Goal: Task Accomplishment & Management: Use online tool/utility

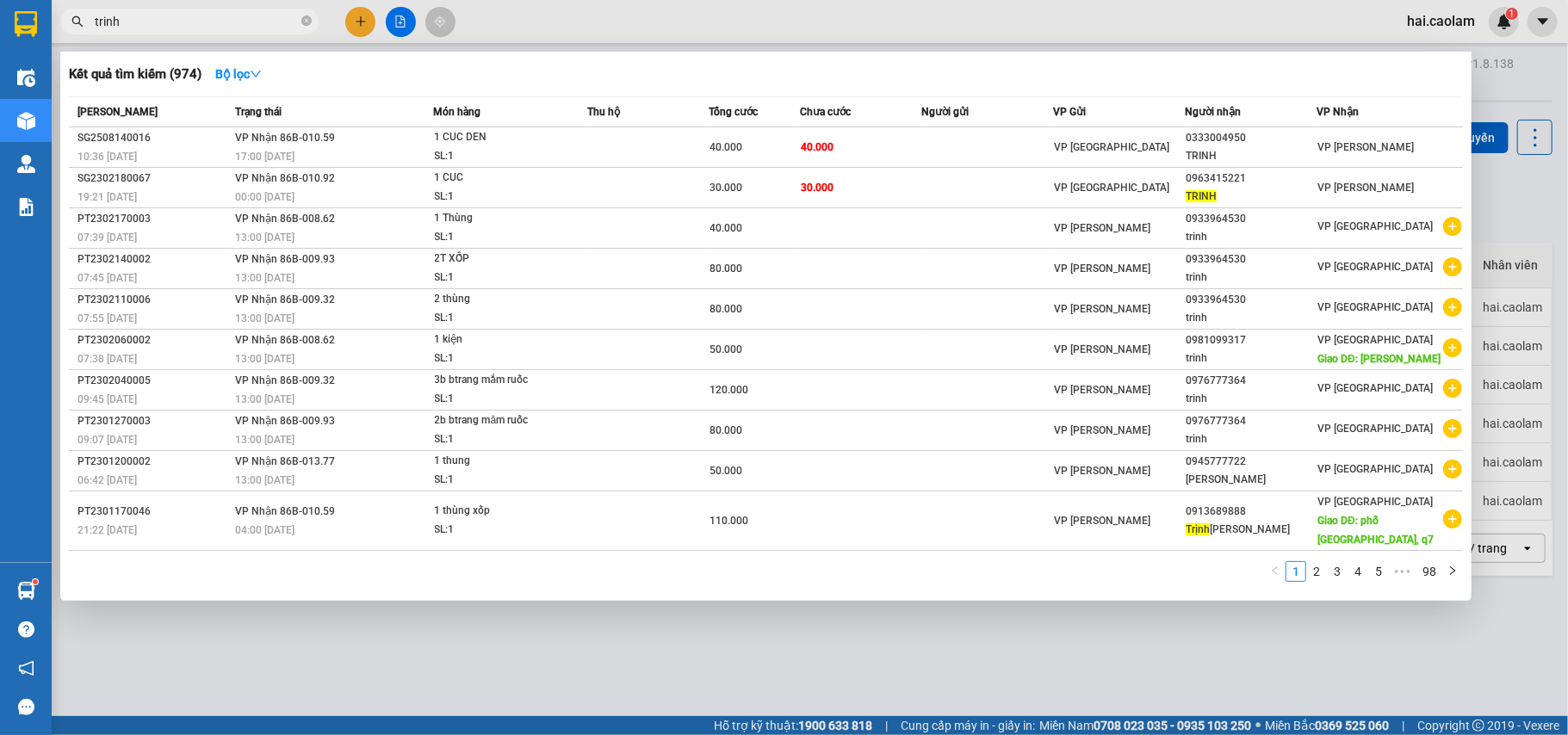
drag, startPoint x: 549, startPoint y: 645, endPoint x: 1099, endPoint y: 310, distance: 644.0
click at [561, 645] on div at bounding box center [784, 368] width 1568 height 735
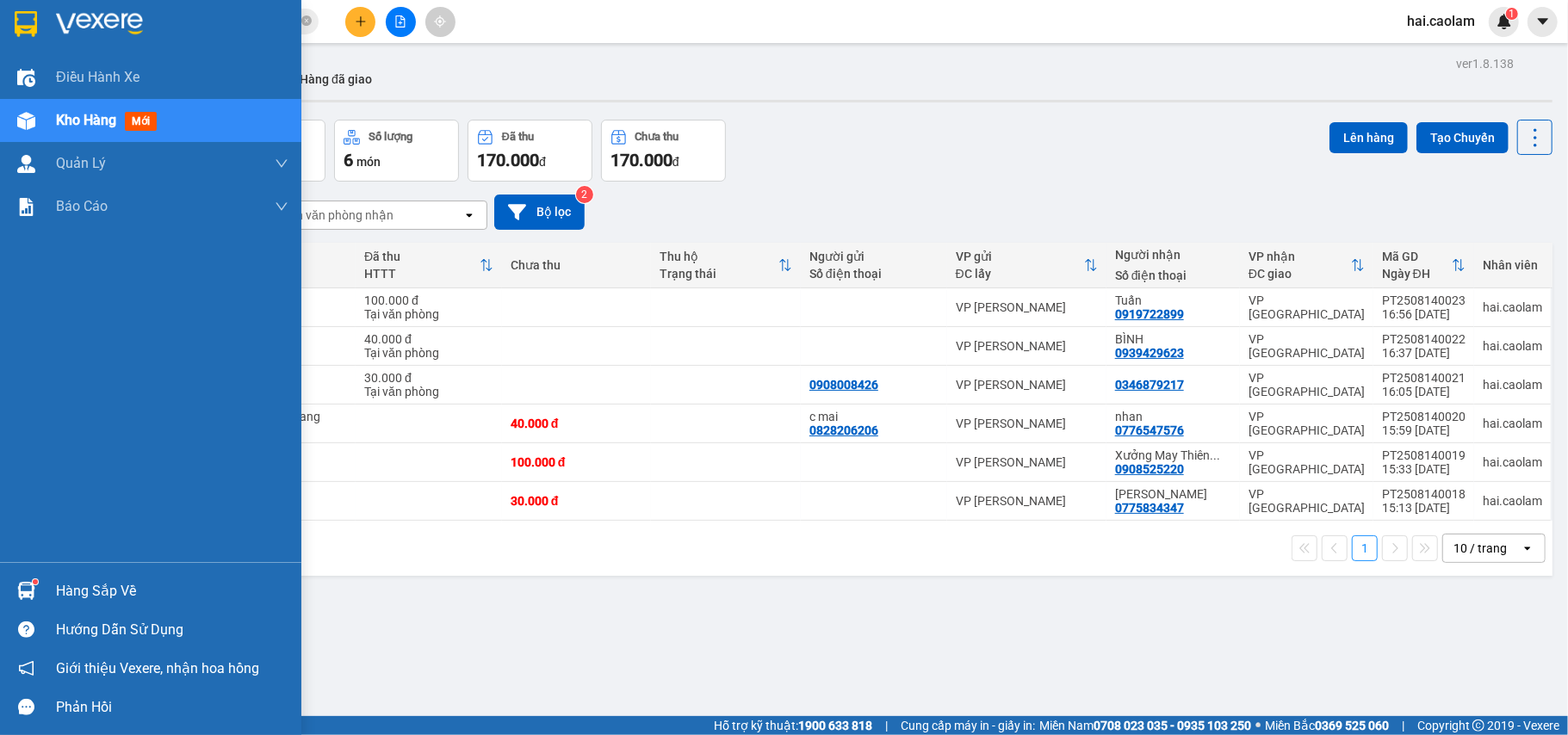
click at [143, 586] on div "Hàng sắp về" at bounding box center [172, 592] width 232 height 26
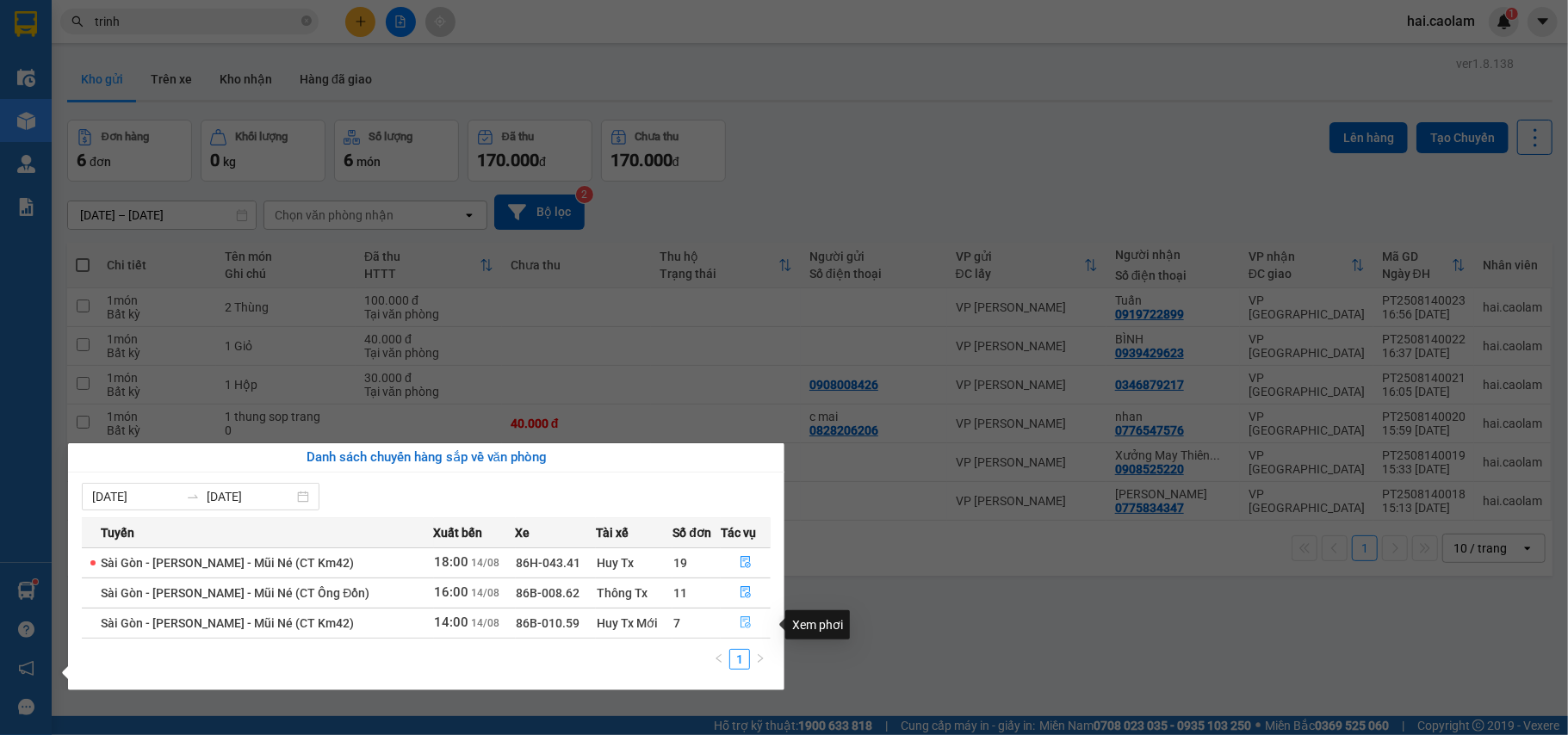
click at [742, 623] on icon "file-done" at bounding box center [745, 623] width 10 height 12
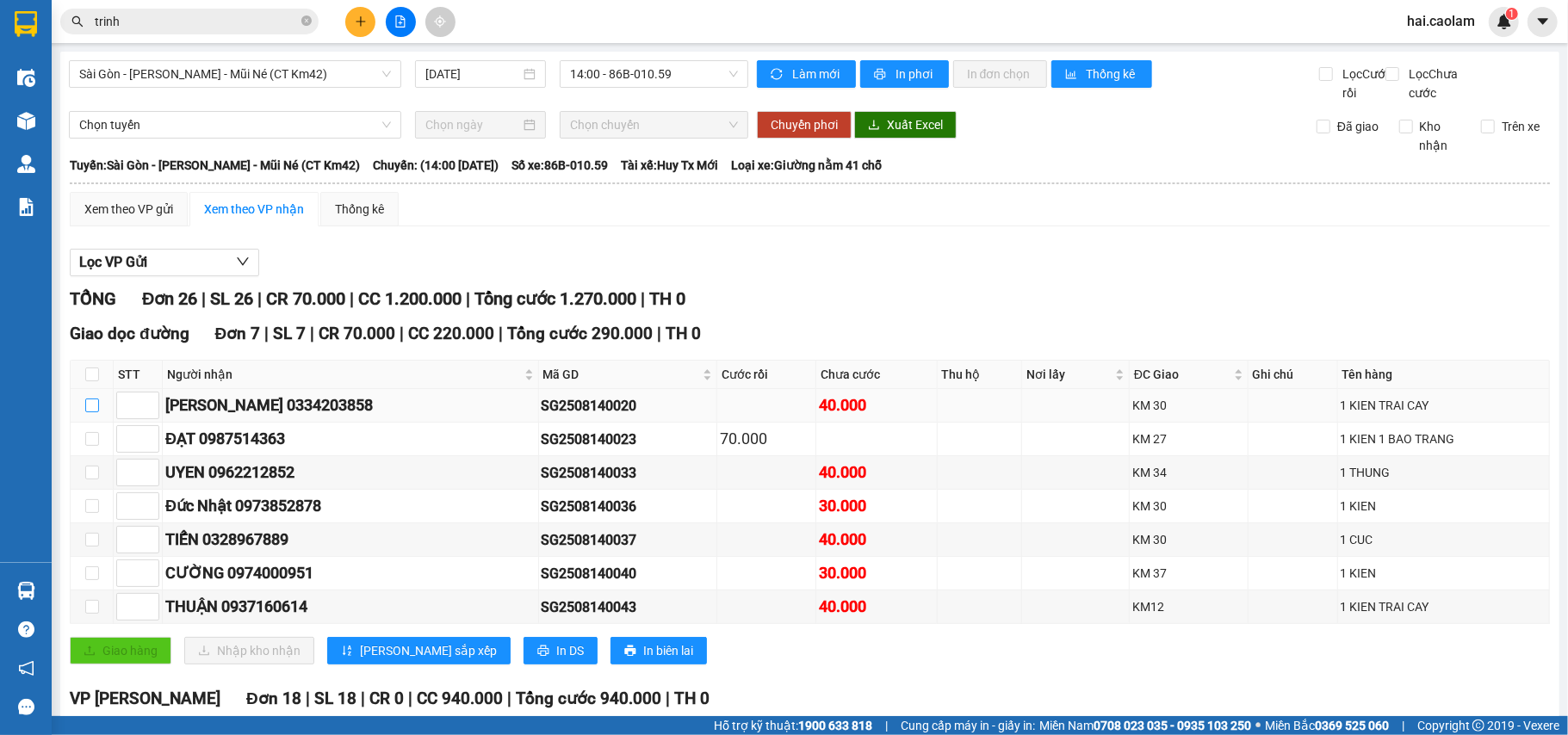
click at [90, 412] on input "checkbox" at bounding box center [92, 405] width 14 height 14
checkbox input "true"
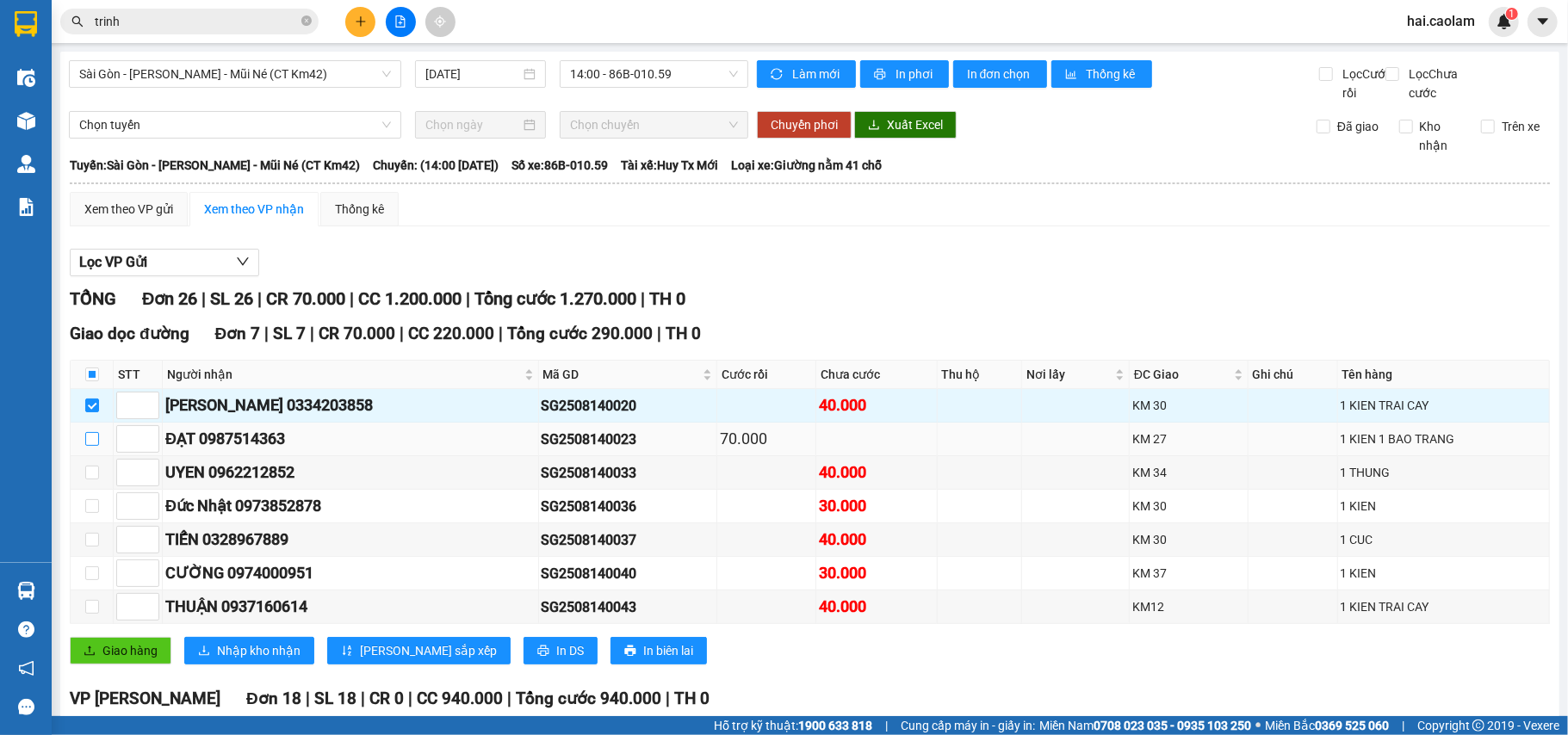
click at [90, 446] on input "checkbox" at bounding box center [92, 439] width 14 height 14
checkbox input "true"
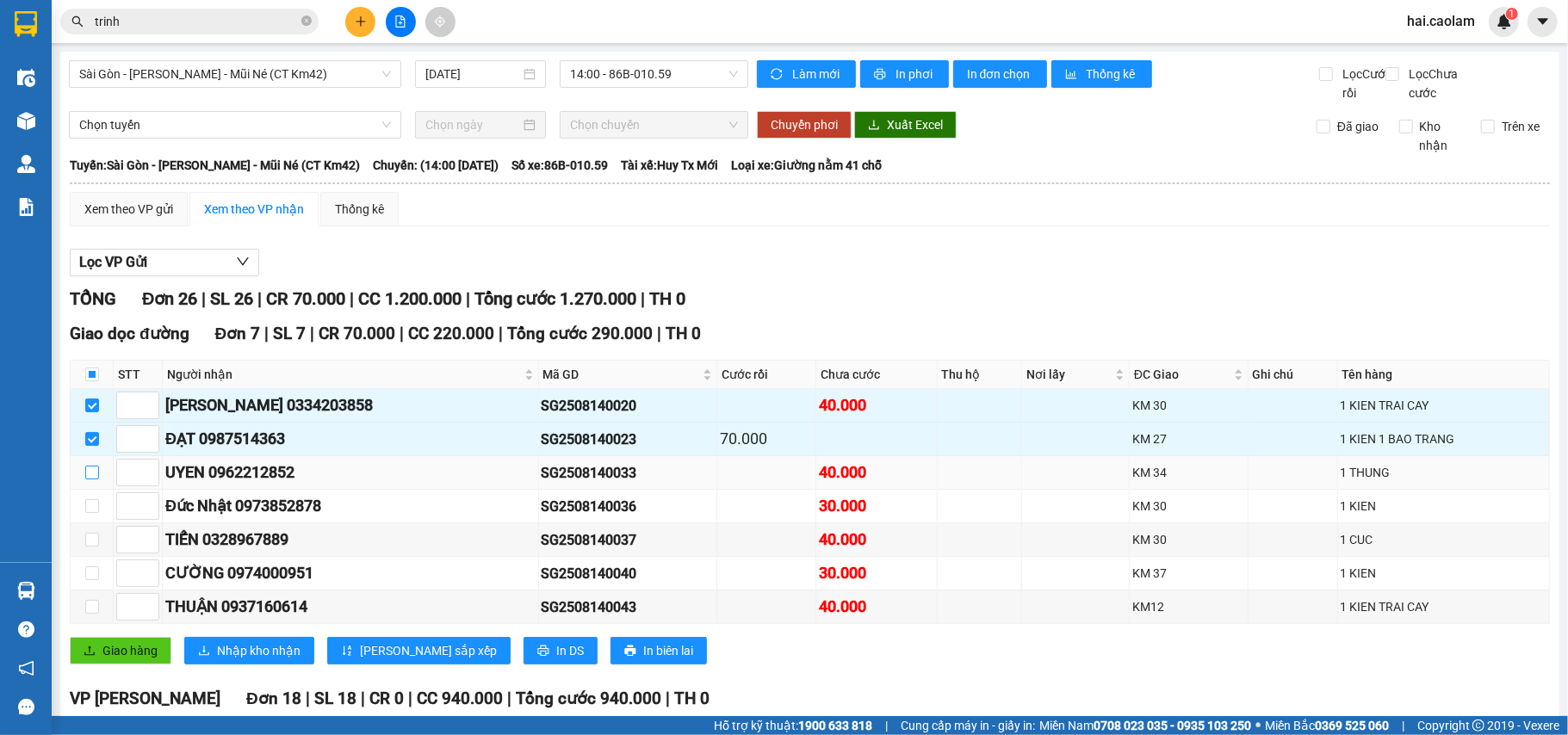
click at [90, 479] on input "checkbox" at bounding box center [92, 472] width 14 height 14
checkbox input "true"
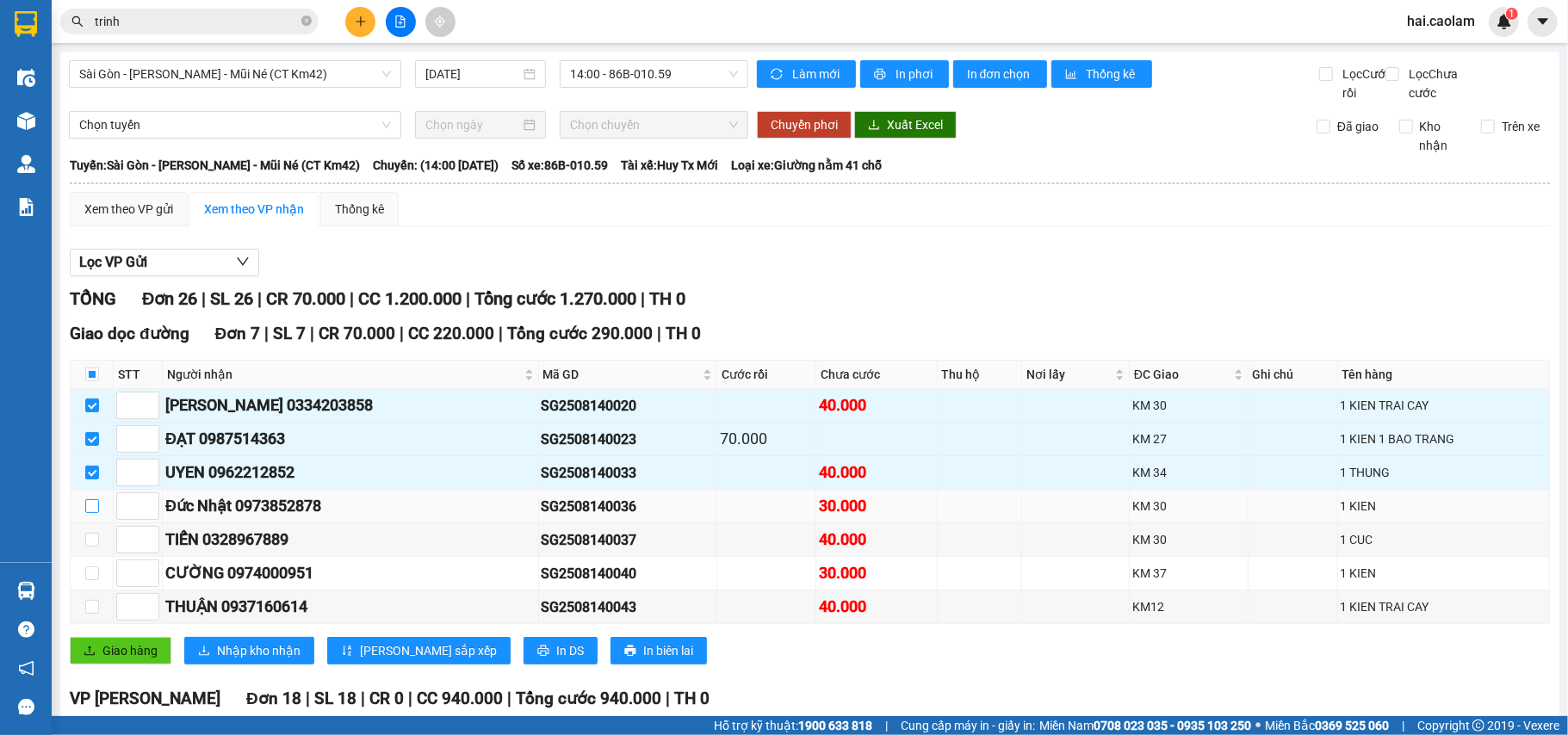
click at [90, 513] on input "checkbox" at bounding box center [92, 506] width 14 height 14
checkbox input "true"
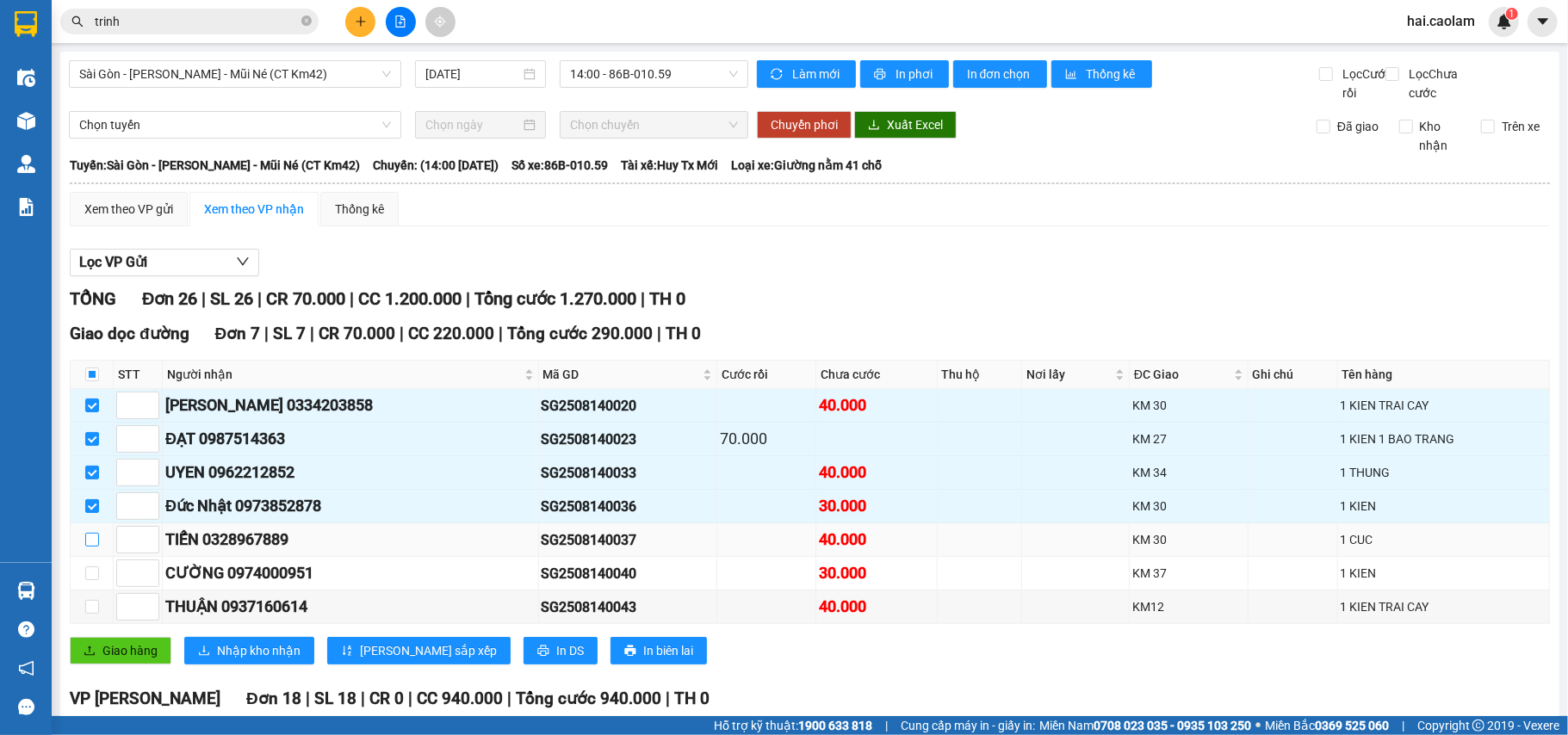
click at [90, 546] on input "checkbox" at bounding box center [92, 539] width 14 height 14
checkbox input "true"
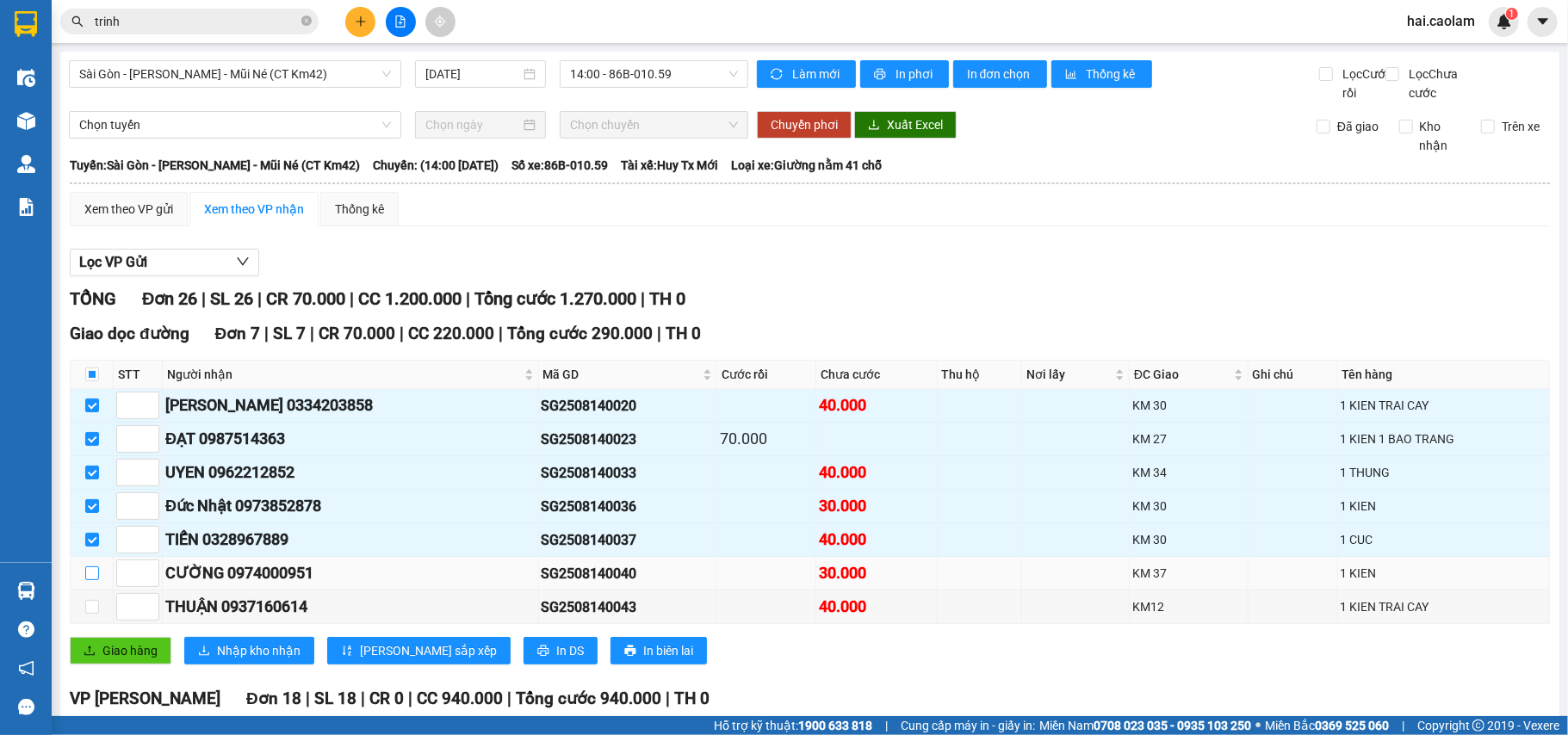
drag, startPoint x: 91, startPoint y: 596, endPoint x: 81, endPoint y: 590, distance: 11.7
click at [90, 580] on input "checkbox" at bounding box center [92, 573] width 14 height 14
checkbox input "true"
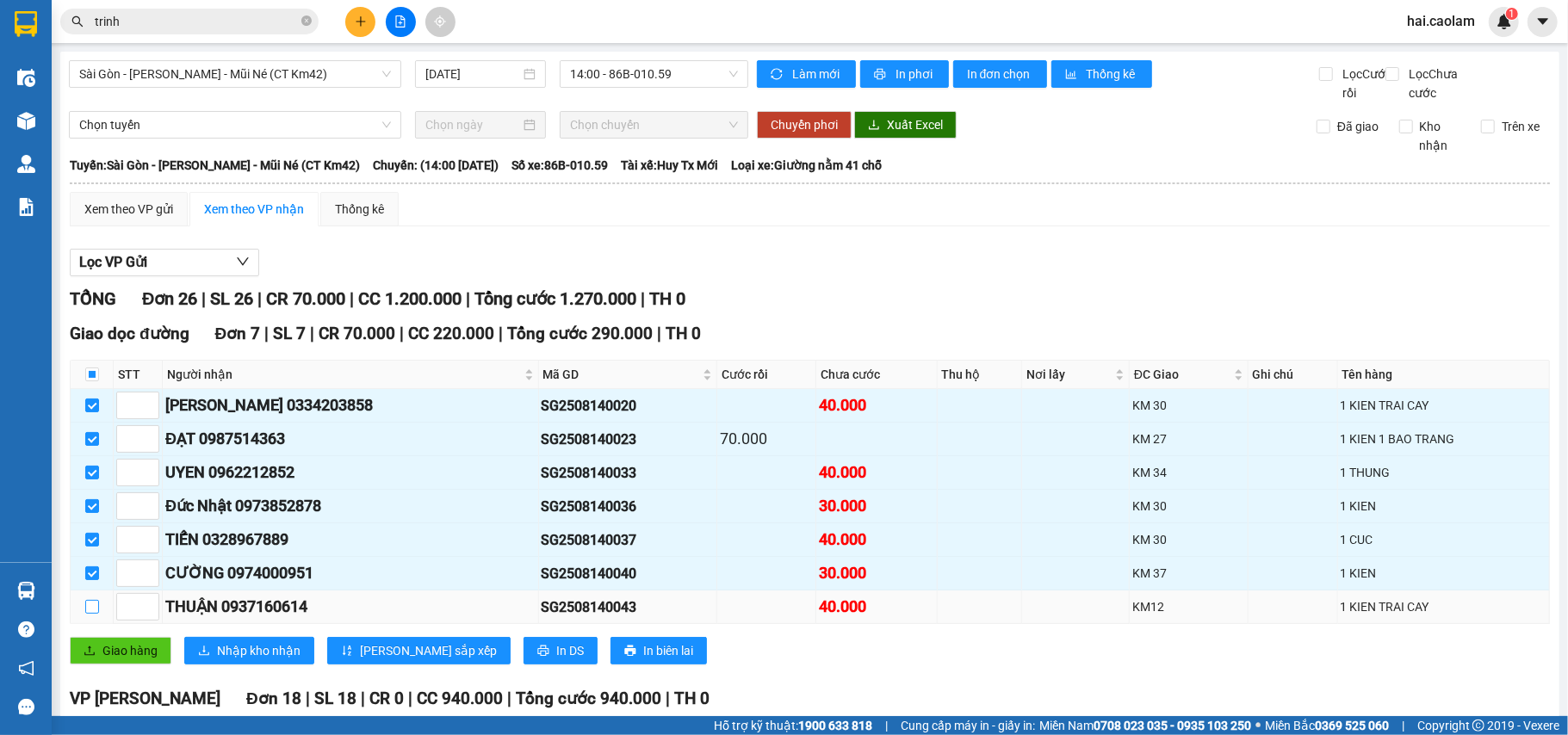
click at [91, 613] on input "checkbox" at bounding box center [92, 607] width 14 height 14
checkbox input "true"
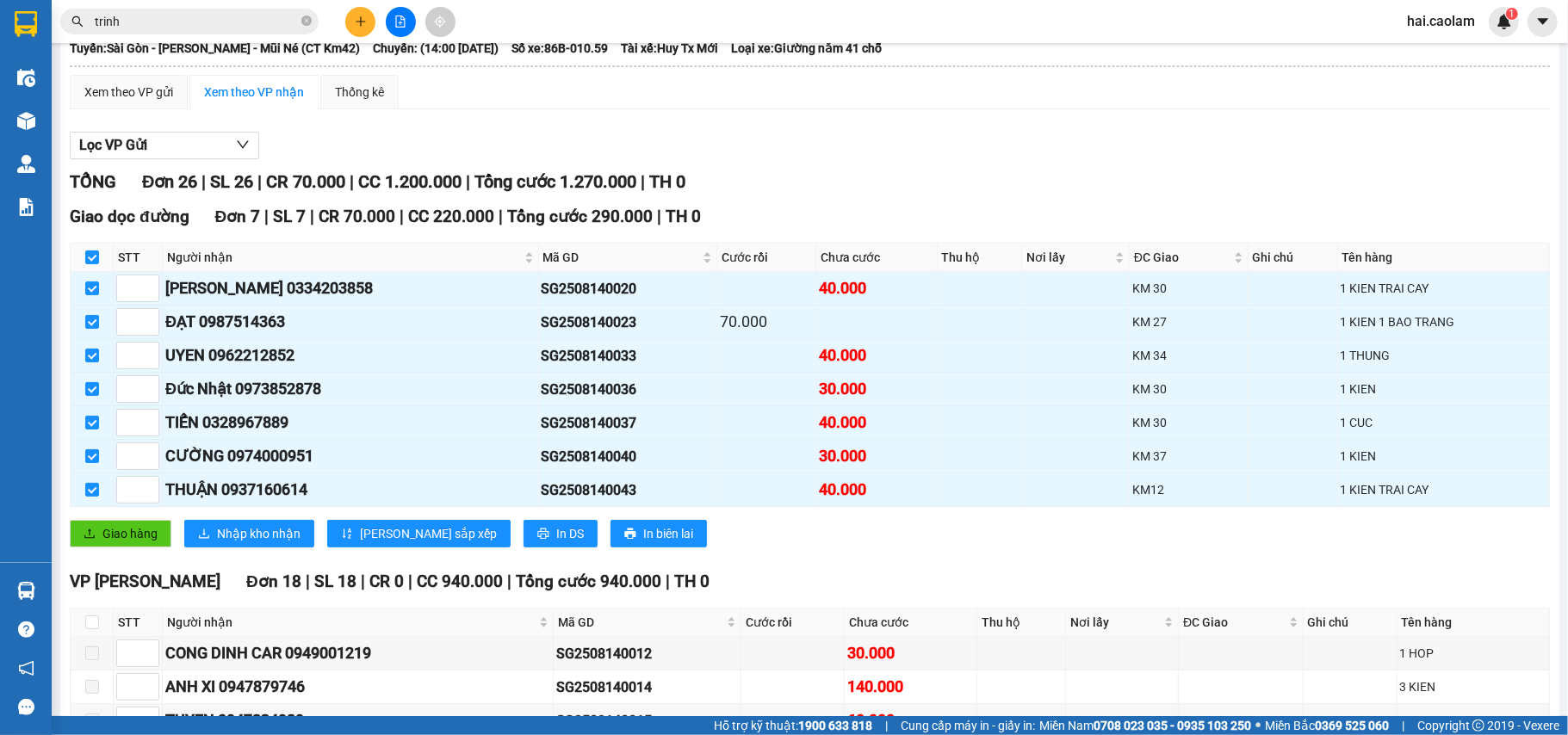
scroll to position [115, 0]
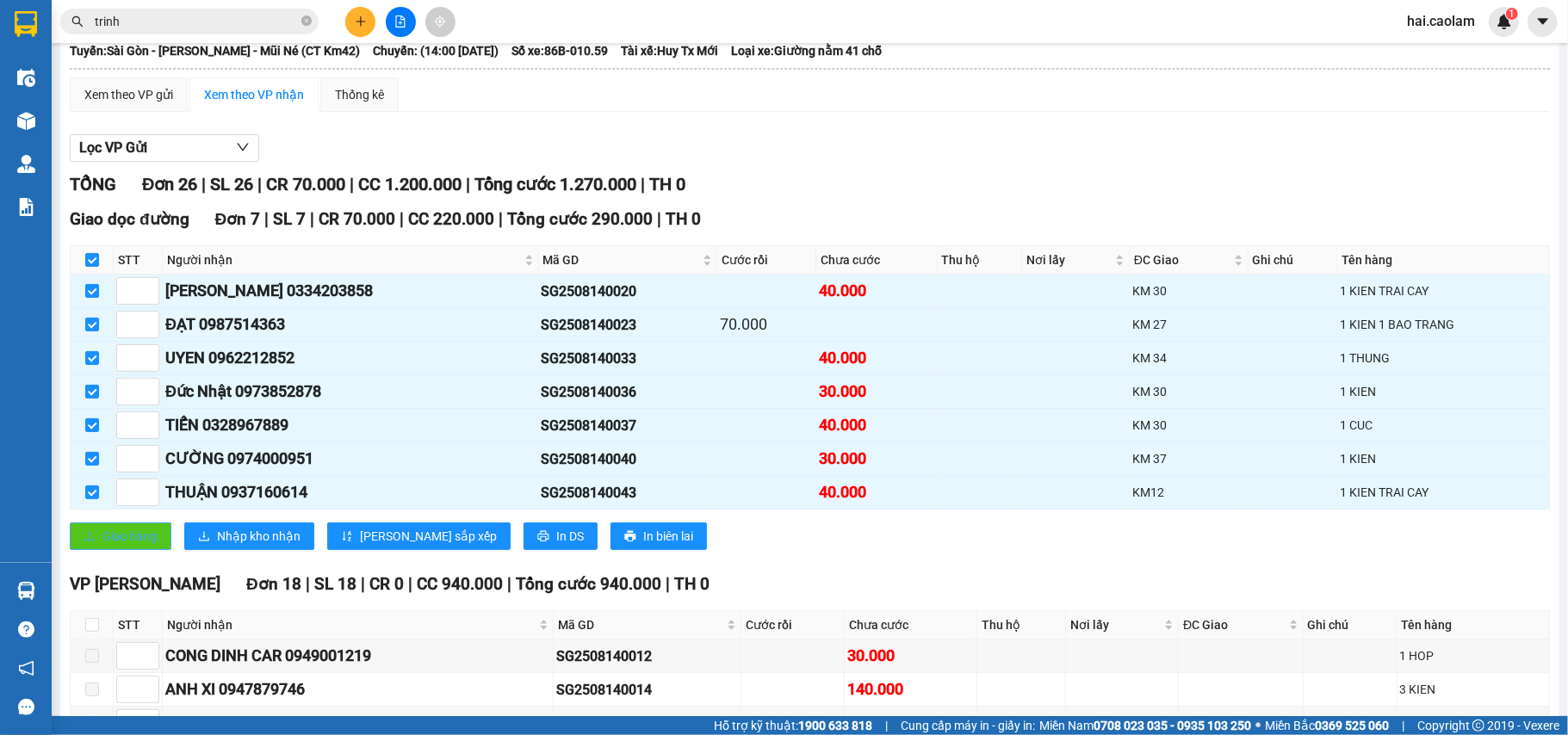
click at [129, 545] on span "Giao hàng" at bounding box center [130, 535] width 55 height 19
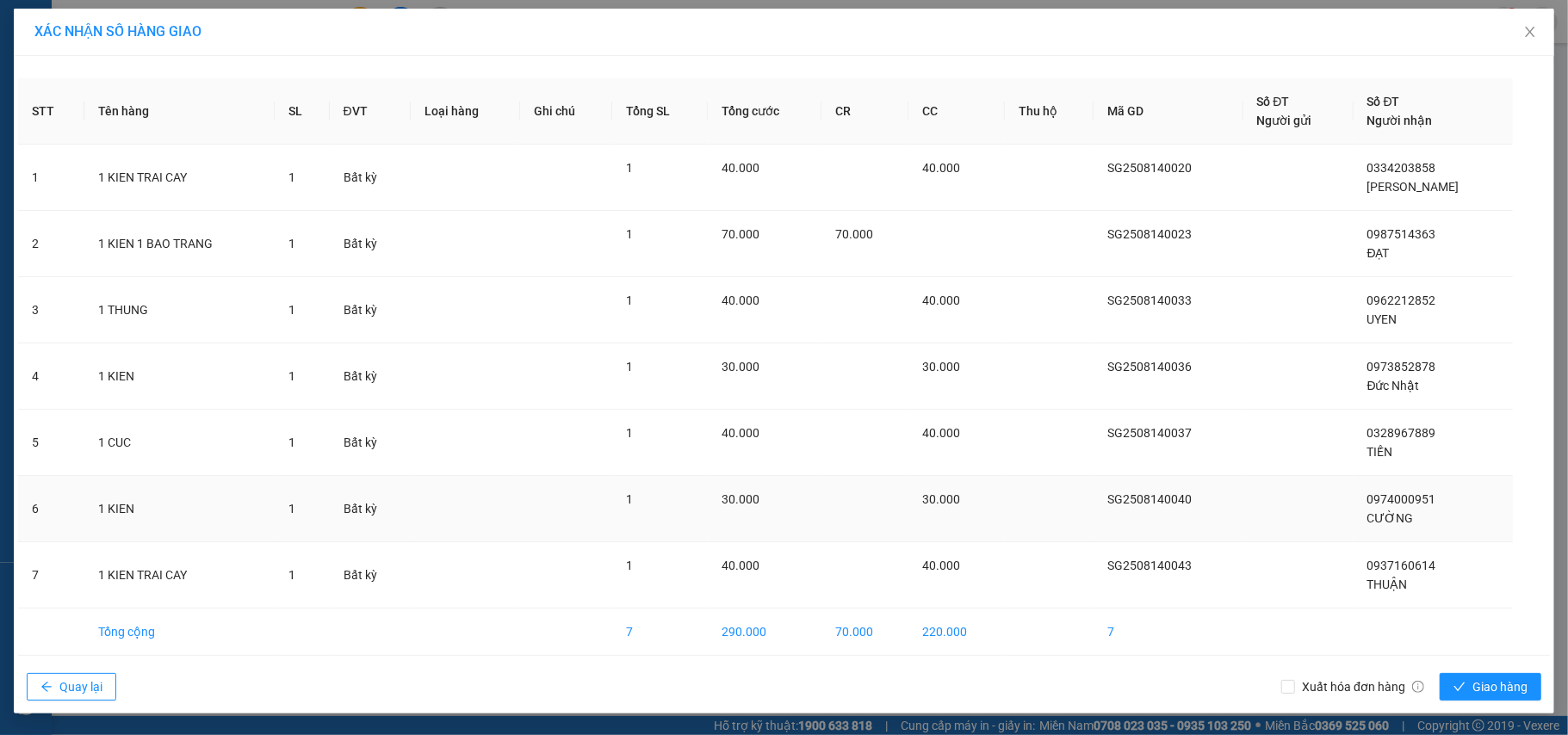
scroll to position [1, 0]
click at [1524, 25] on icon "close" at bounding box center [1530, 32] width 14 height 14
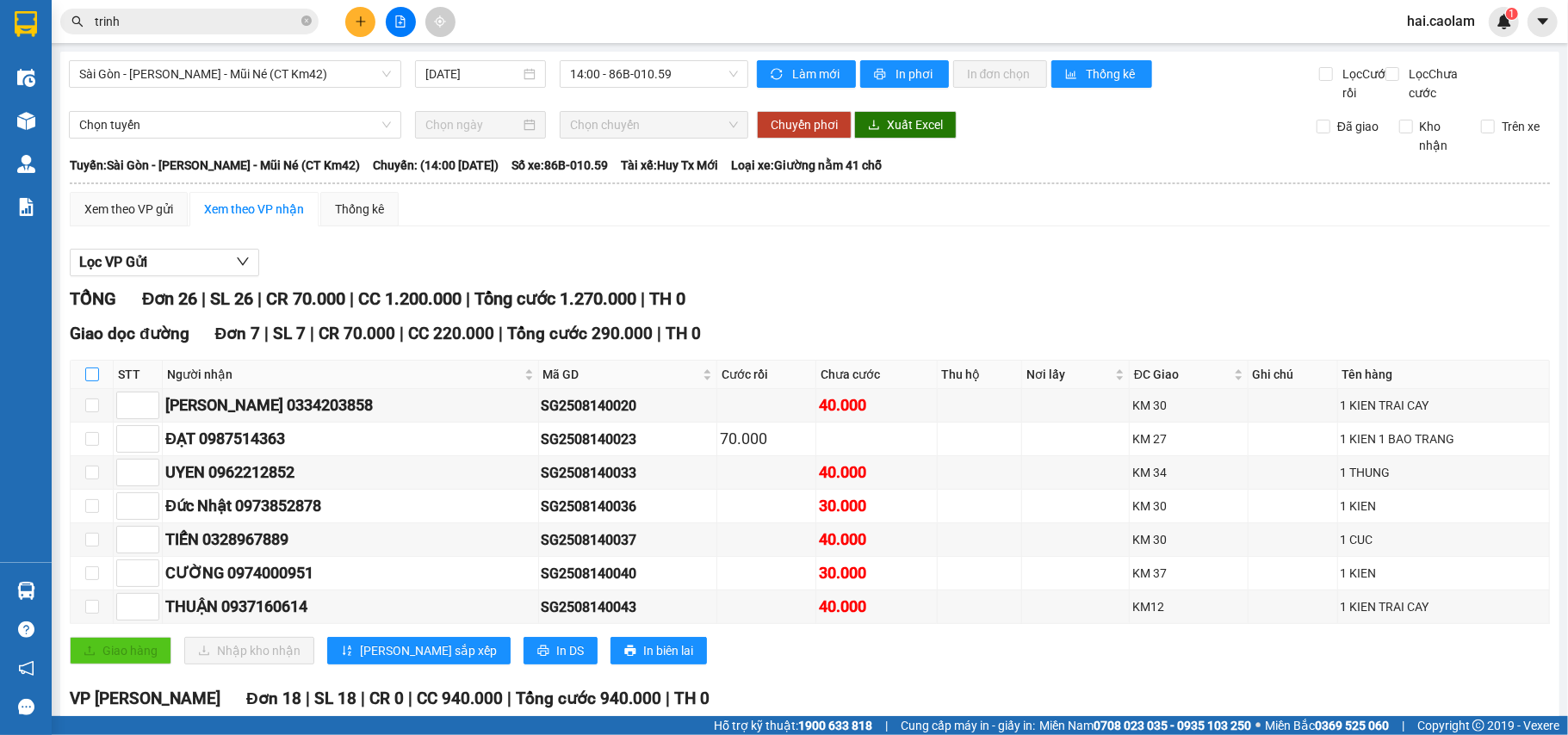
click at [94, 381] on input "checkbox" at bounding box center [92, 374] width 14 height 14
checkbox input "true"
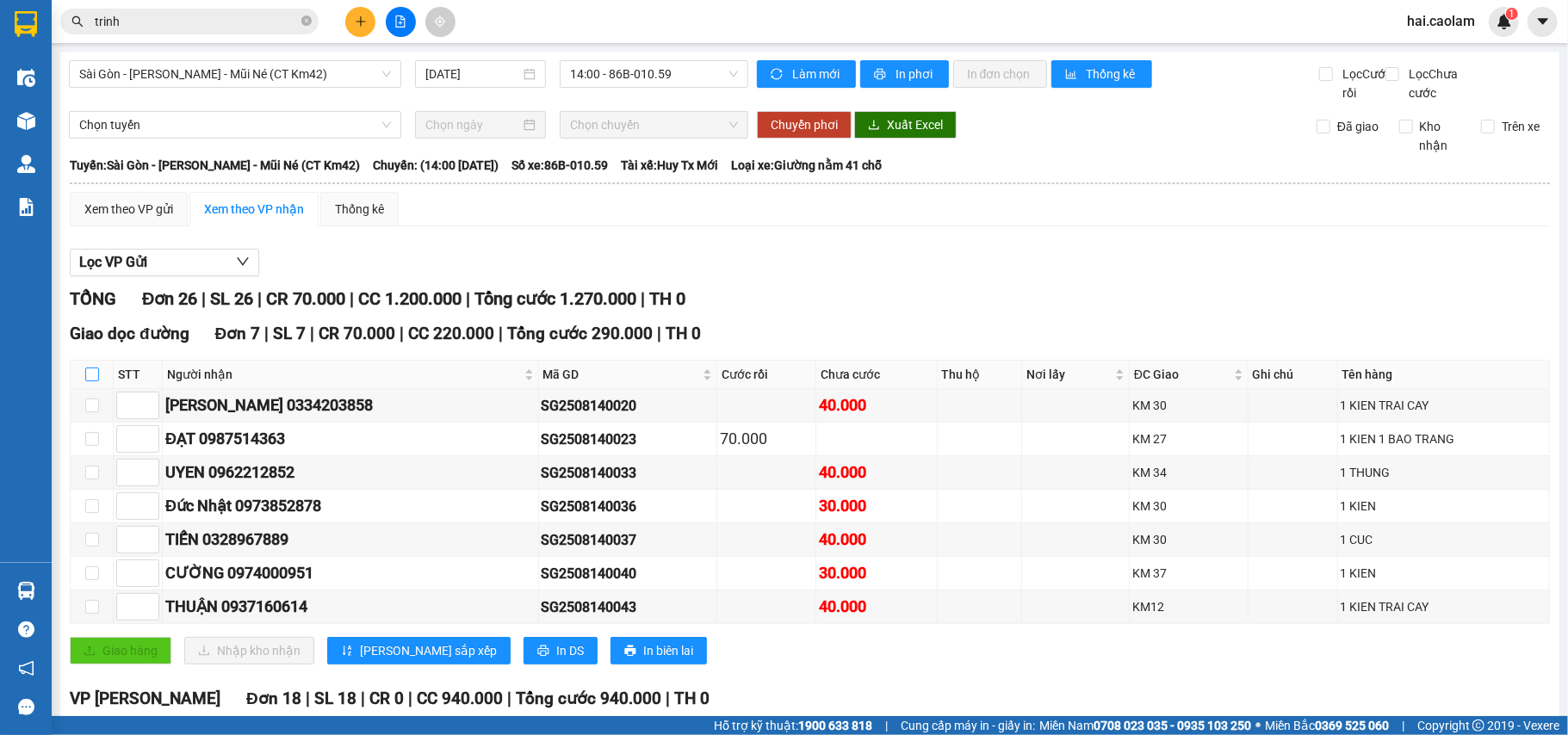
checkbox input "true"
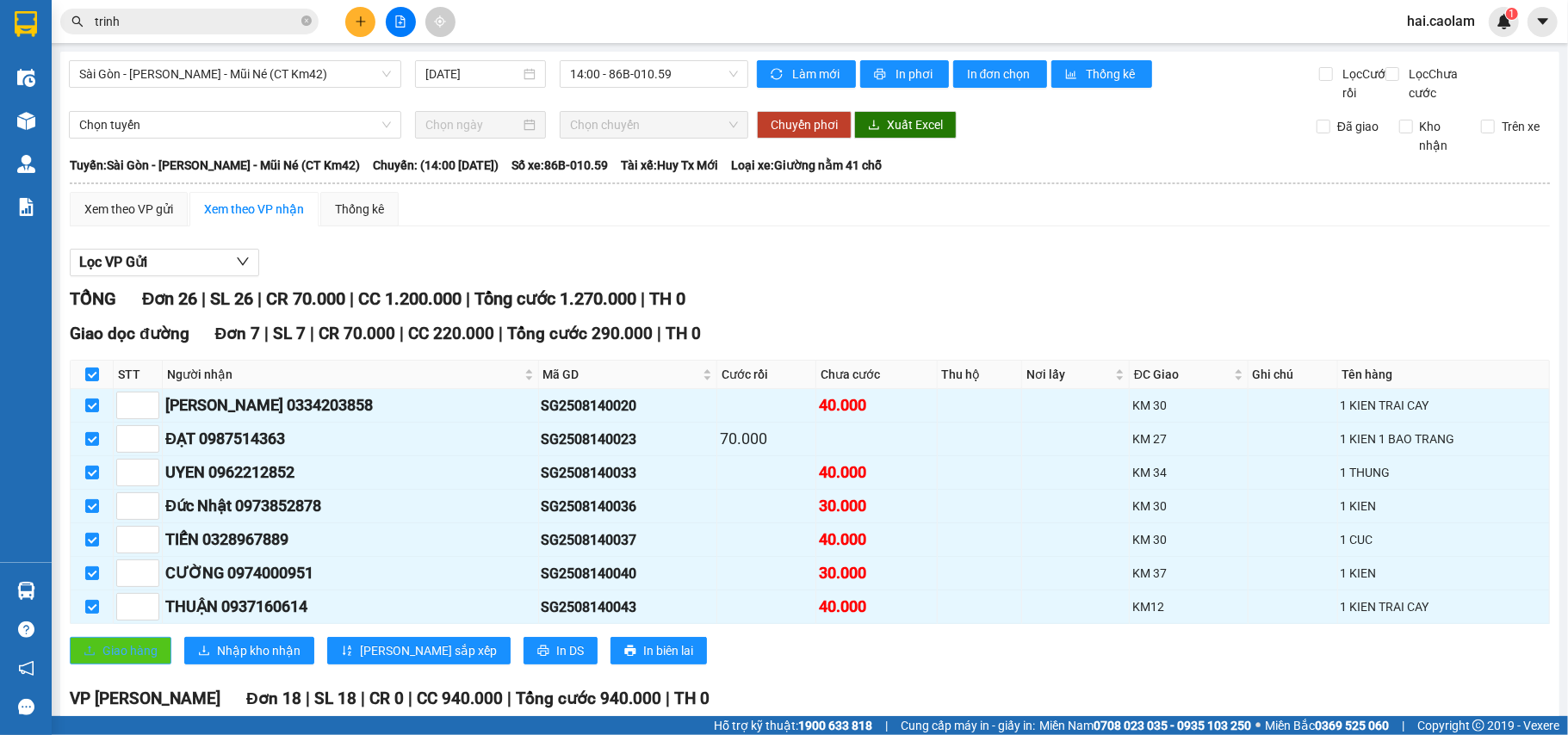
click at [134, 660] on span "Giao hàng" at bounding box center [130, 650] width 55 height 19
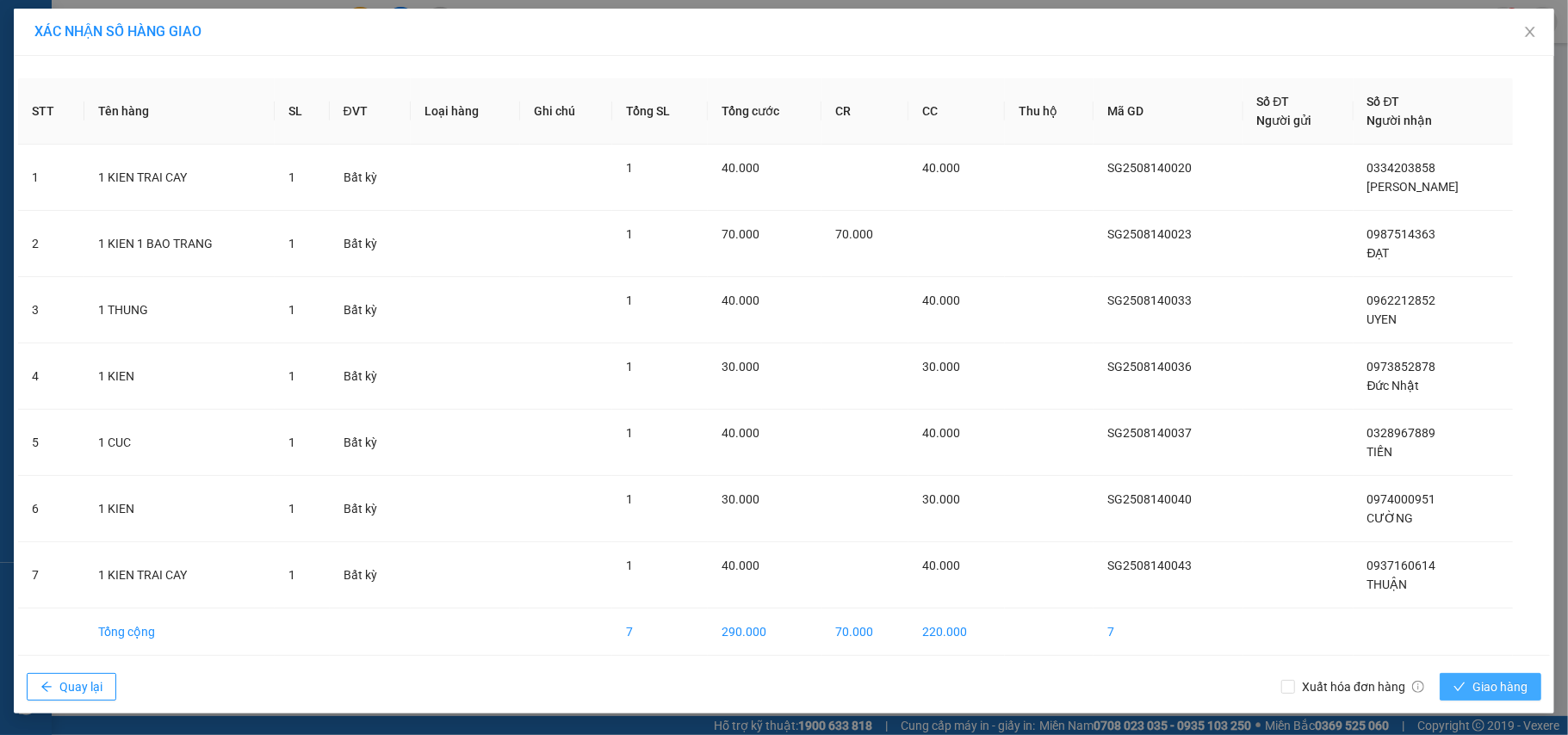
click at [1472, 689] on span "Giao hàng" at bounding box center [1500, 687] width 55 height 19
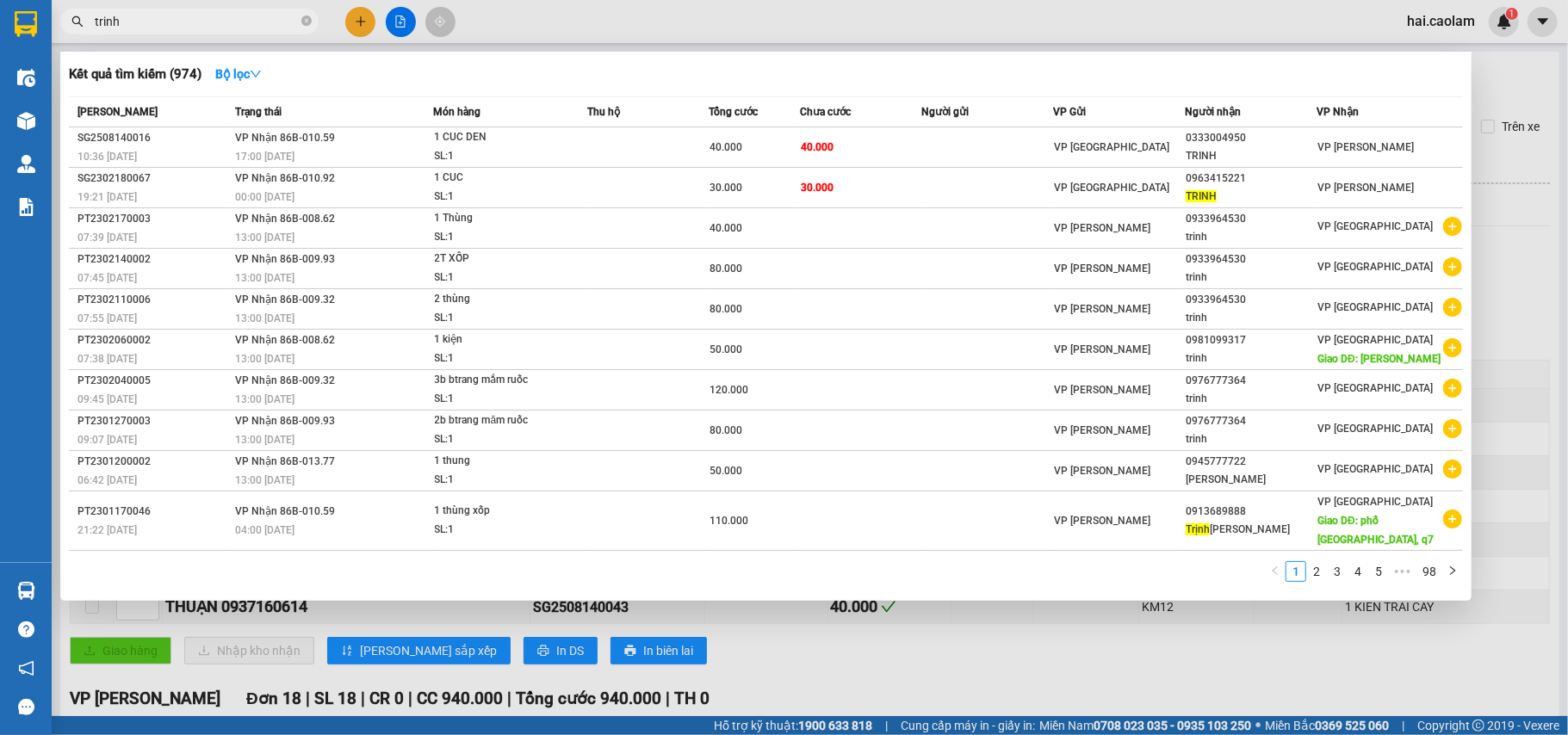
click at [193, 28] on input "trinh" at bounding box center [197, 21] width 204 height 19
type input "t"
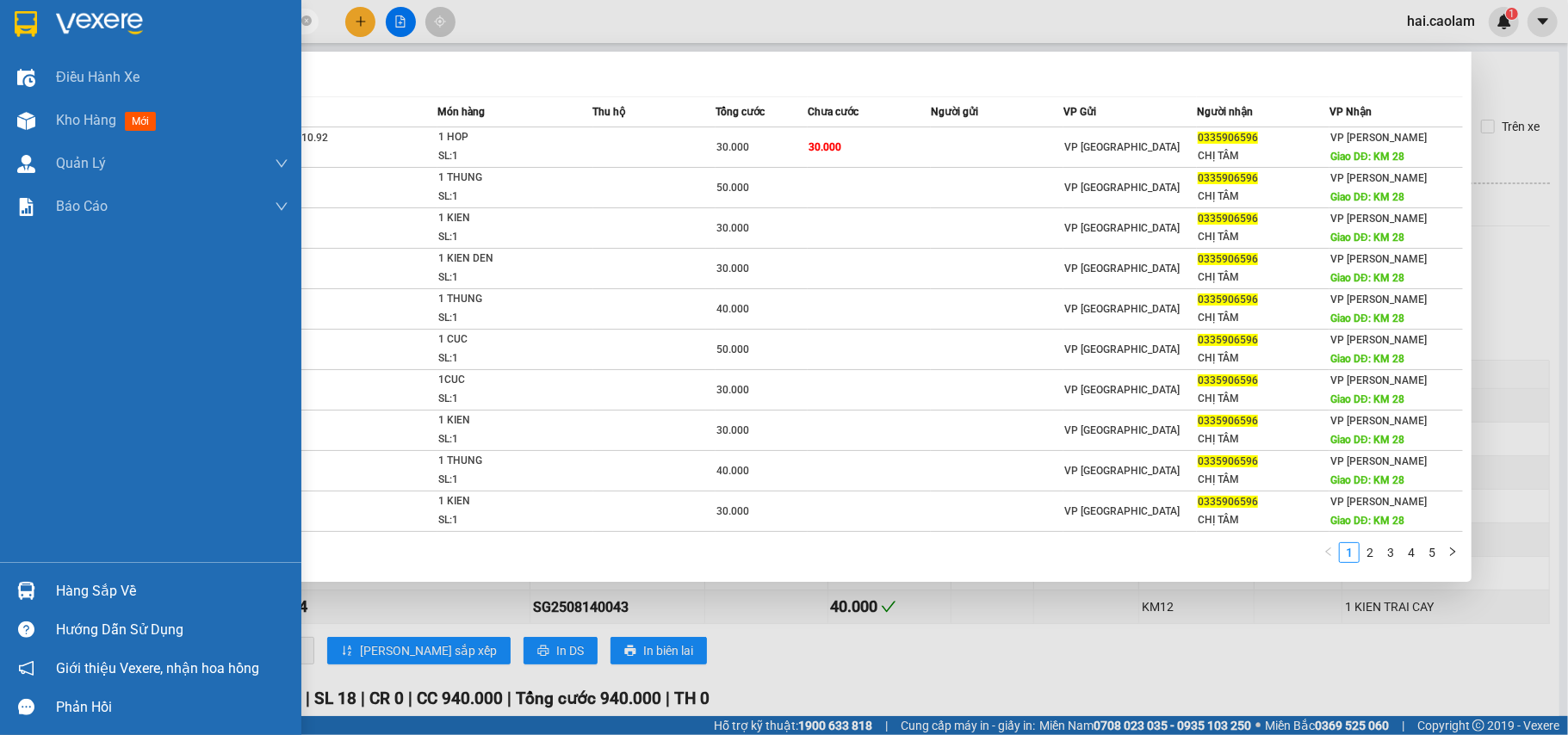
type input "0335906596"
click at [134, 593] on div "Hàng sắp về" at bounding box center [172, 592] width 232 height 26
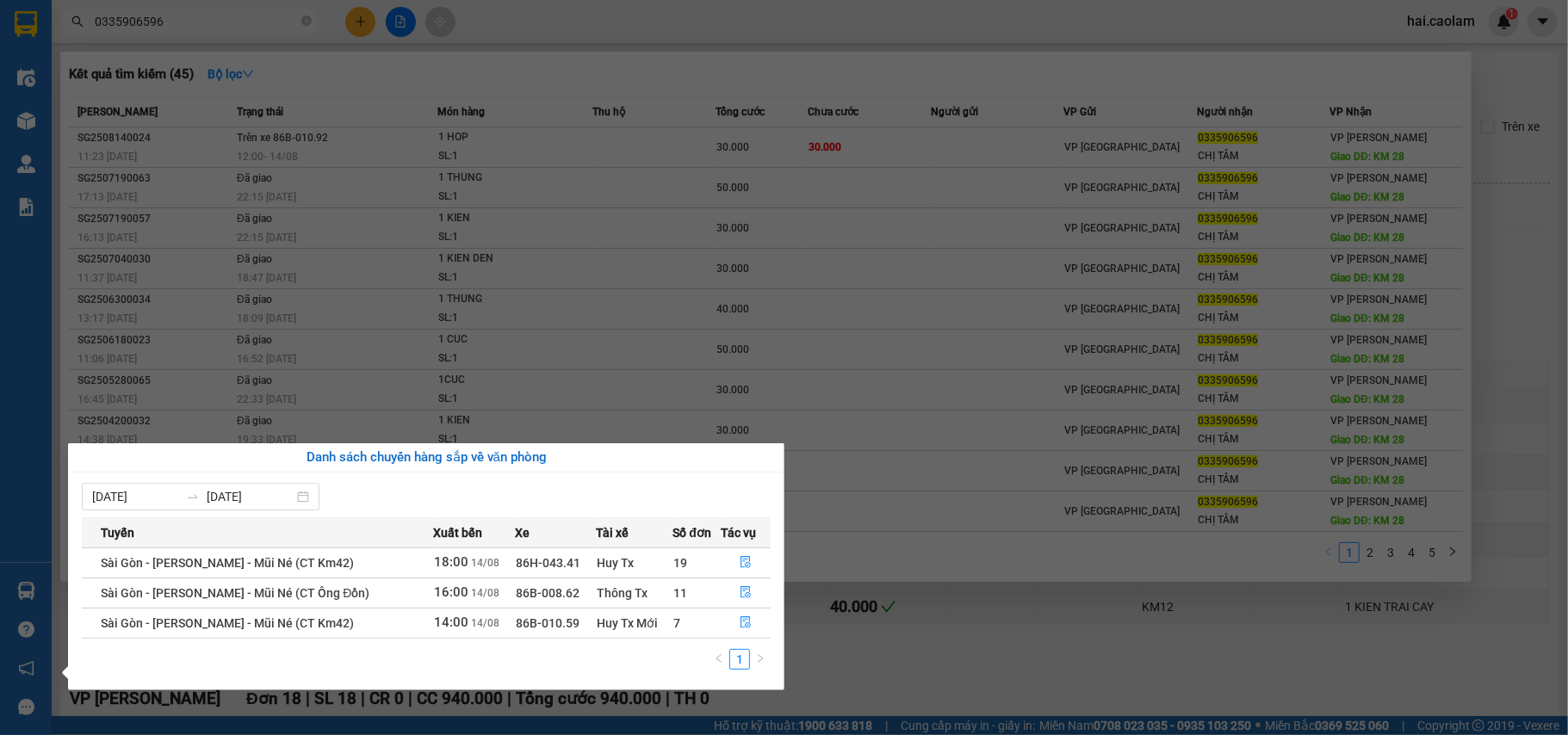
click at [584, 311] on section "Kết quả tìm kiếm ( 45 ) Bộ lọc Mã ĐH Trạng thái Món hàng Thu hộ Tổng cước Chưa …" at bounding box center [784, 368] width 1568 height 735
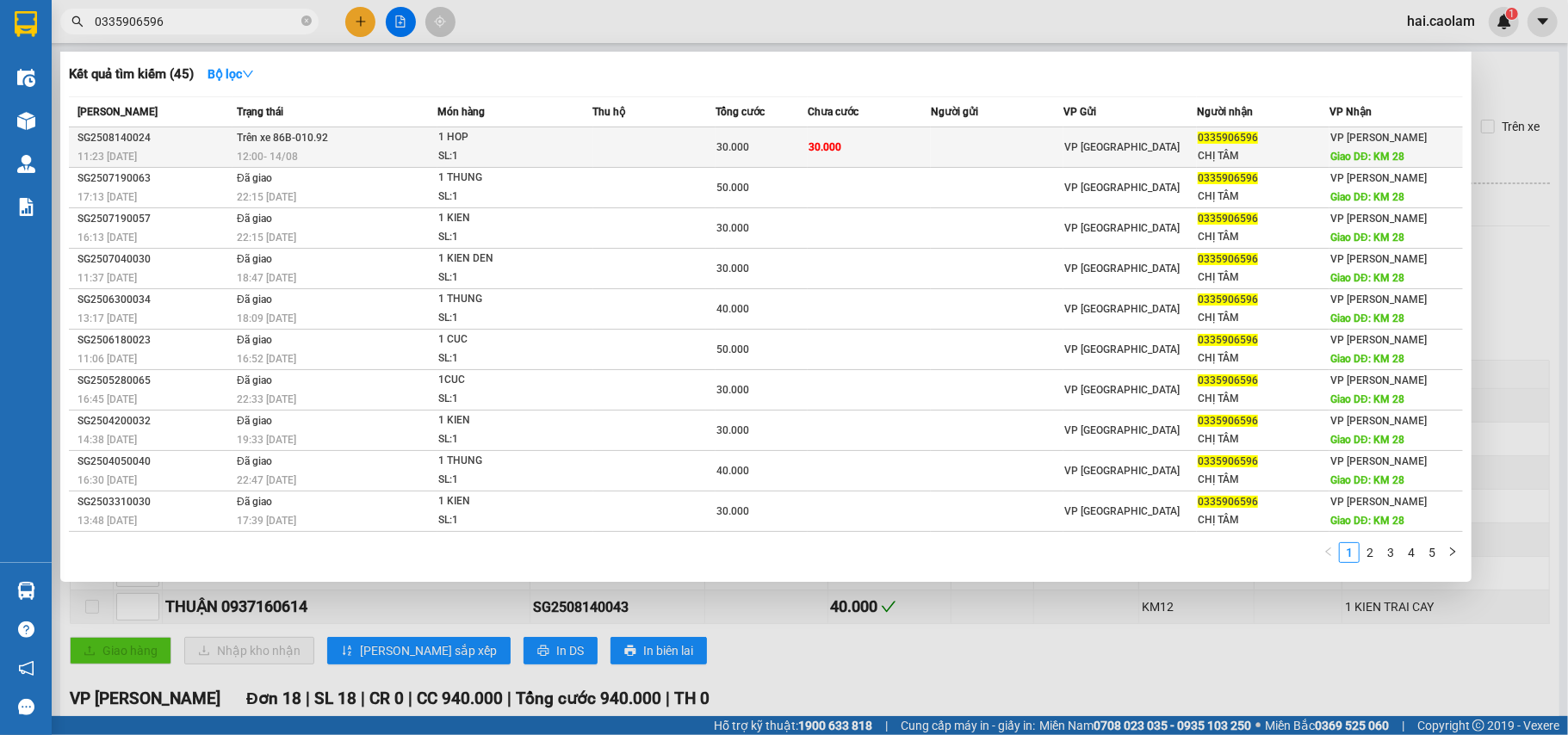
click at [438, 143] on td "1 HOP SL: 1" at bounding box center [516, 147] width 156 height 41
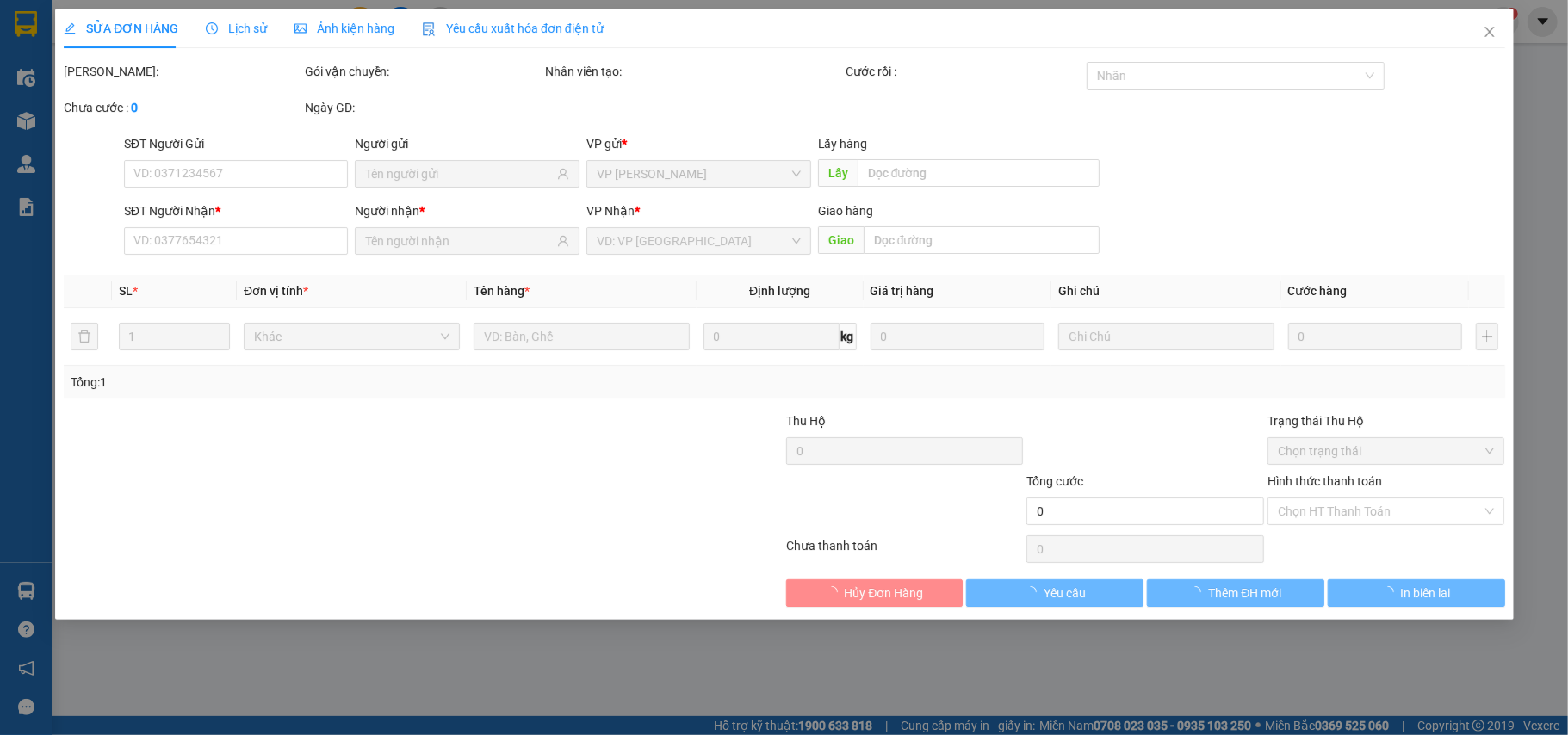
type input "0335906596"
type input "CHỊ TÂM"
type input "KM 28"
type input "30.000"
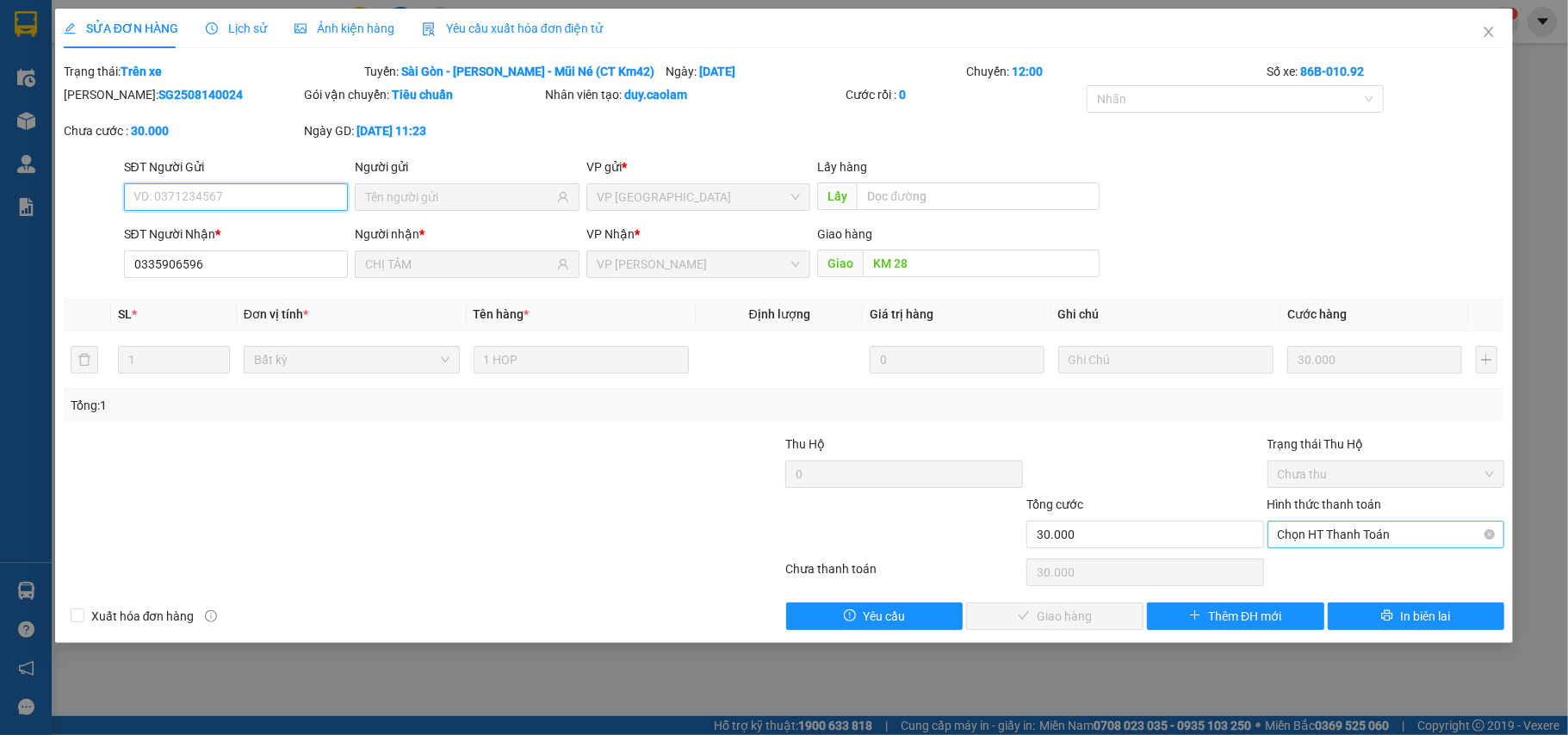
click at [1357, 532] on span "Chọn HT Thanh Toán" at bounding box center [1386, 534] width 217 height 26
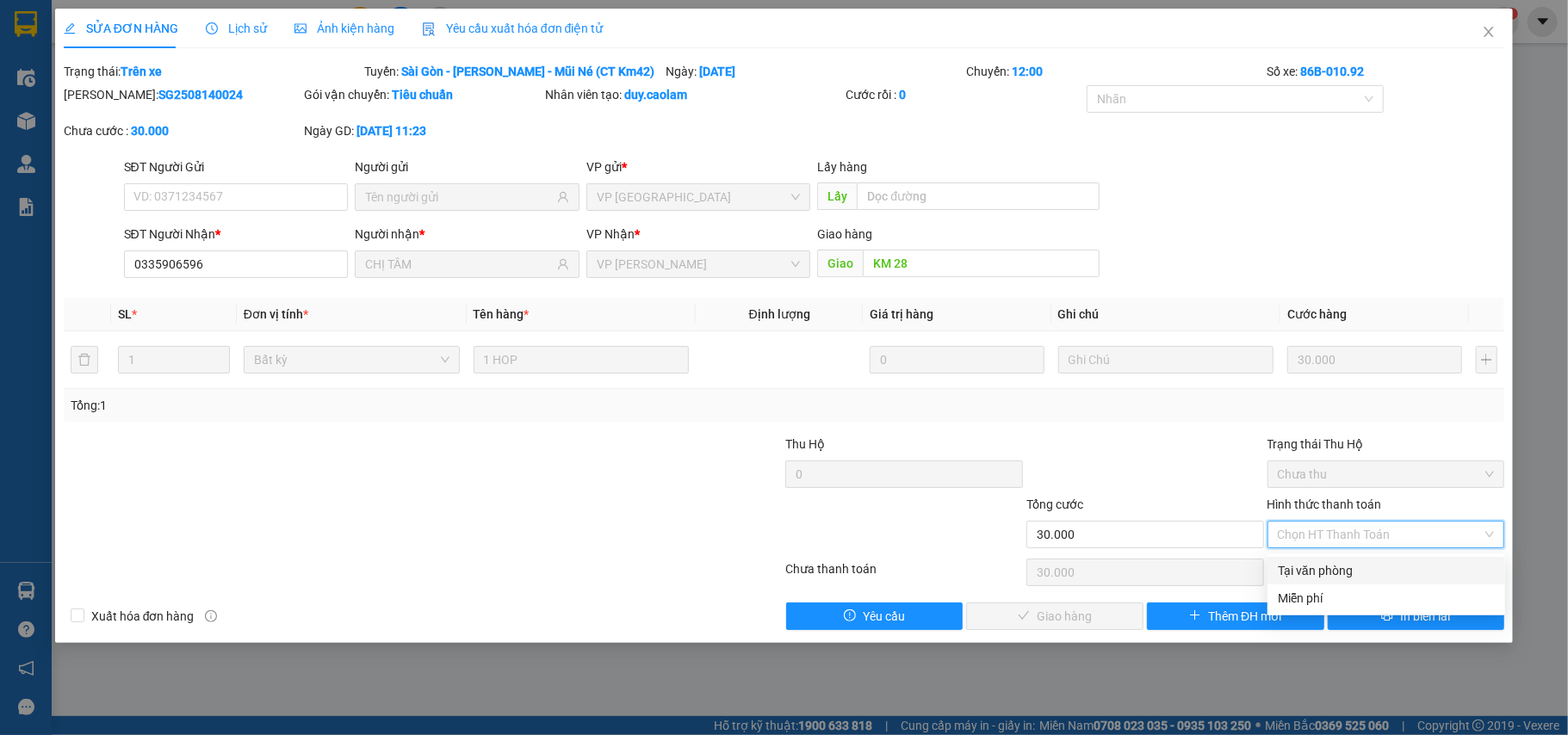
click at [1351, 563] on div "Tại văn phòng" at bounding box center [1386, 570] width 217 height 19
type input "0"
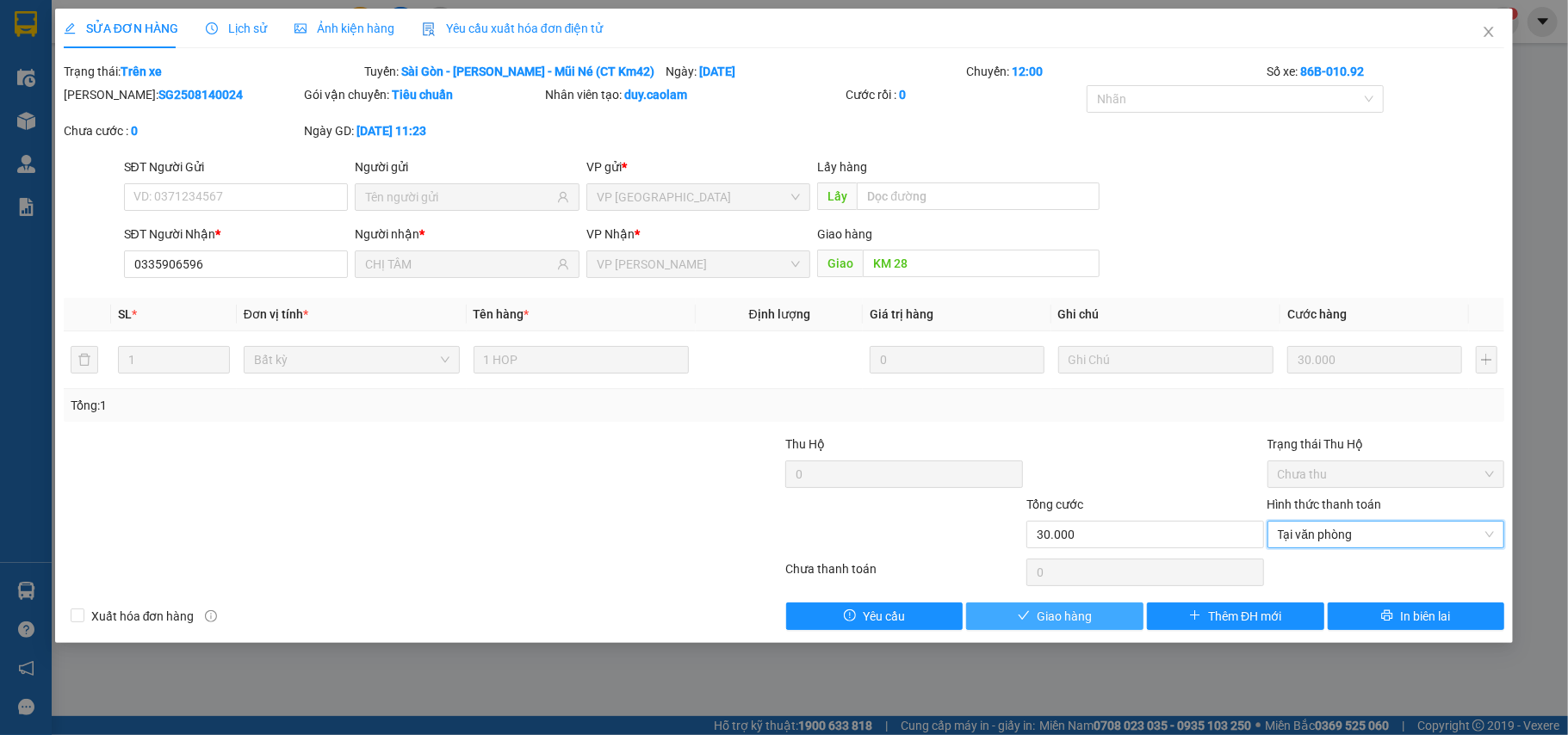
click at [1090, 612] on span "Giao hàng" at bounding box center [1064, 615] width 55 height 19
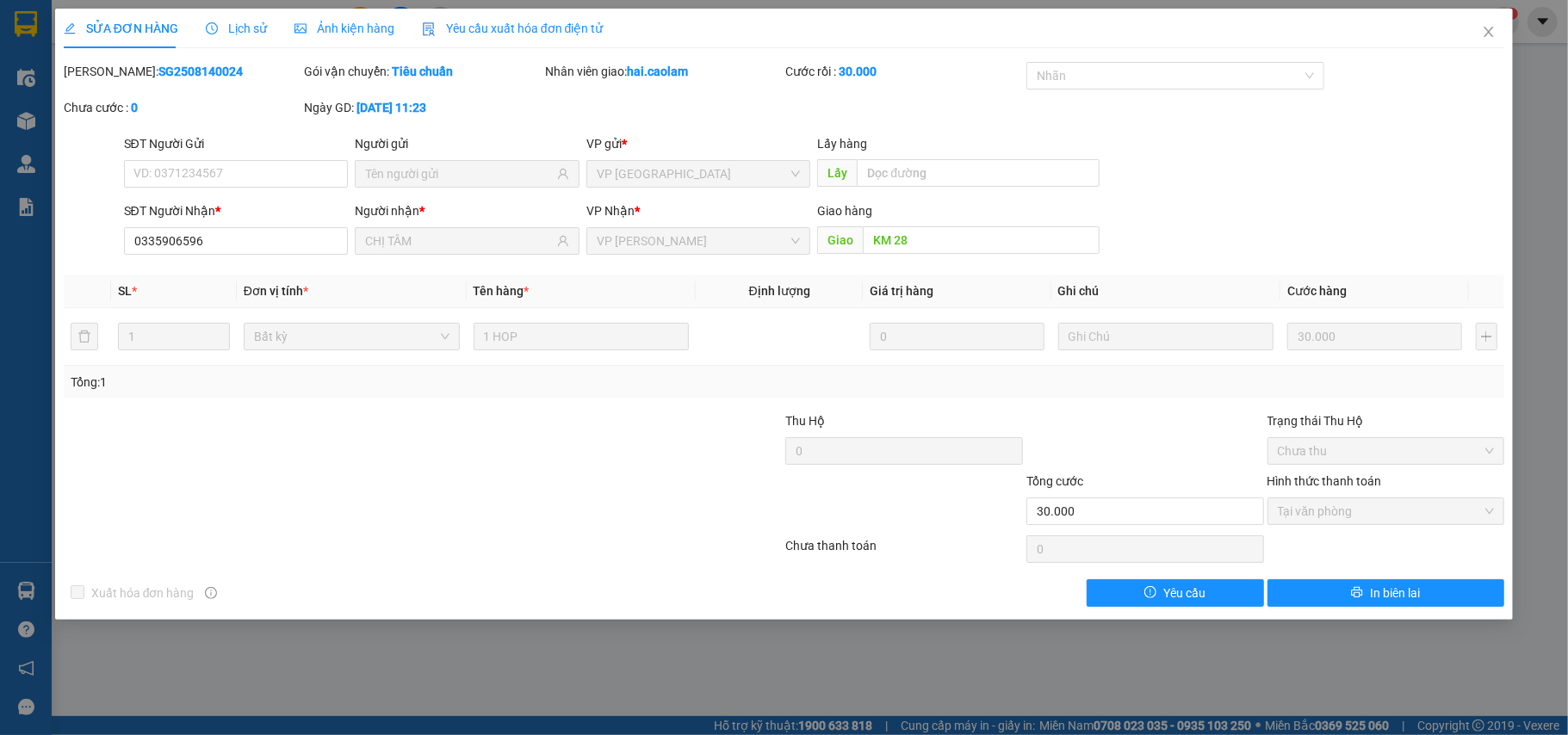
click at [1310, 519] on span "Tại văn phòng" at bounding box center [1386, 512] width 217 height 26
click at [1314, 515] on span "Tại văn phòng" at bounding box center [1386, 512] width 217 height 26
click at [252, 37] on div "Lịch sử" at bounding box center [236, 28] width 61 height 19
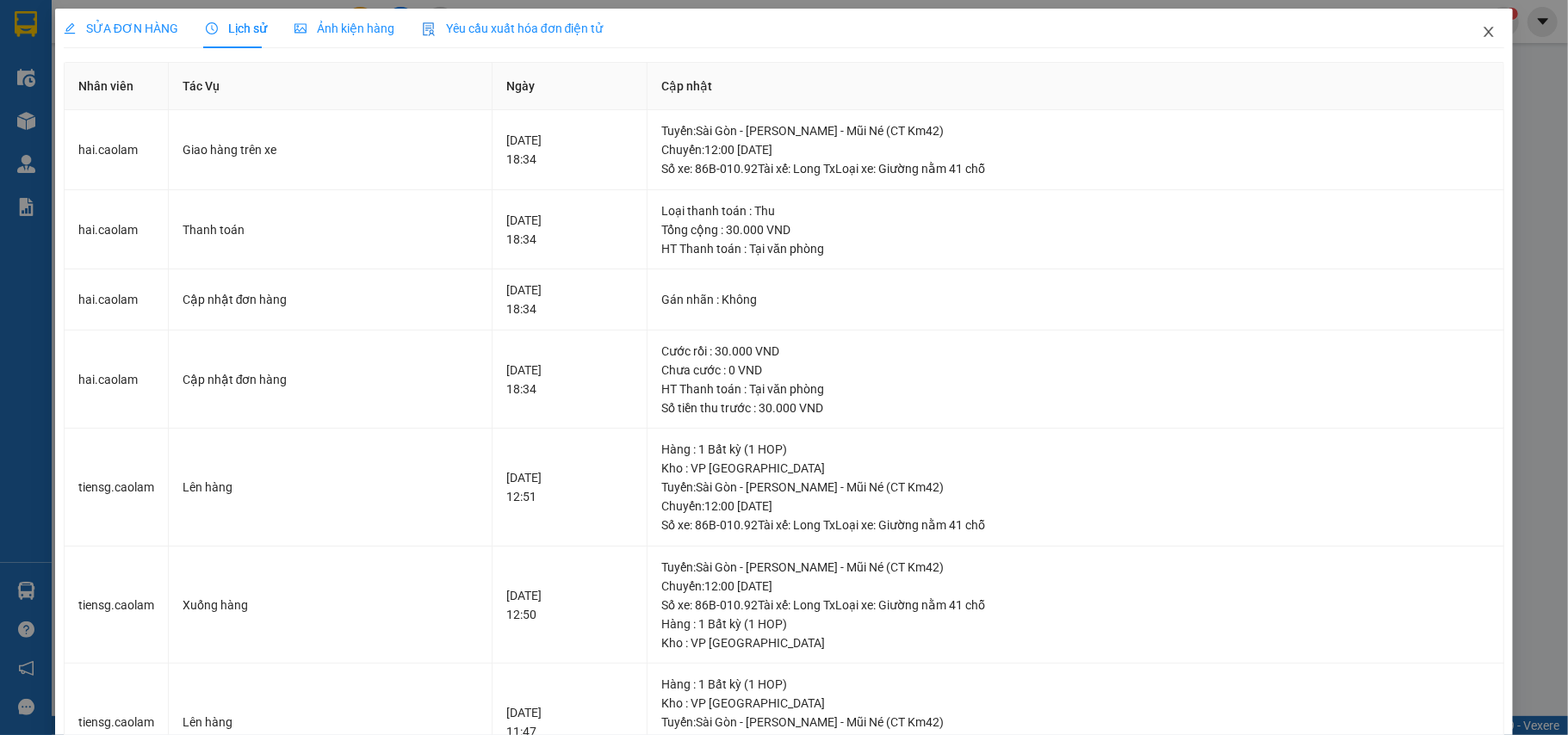
click at [1482, 33] on icon "close" at bounding box center [1489, 32] width 14 height 14
